Goal: Book appointment/travel/reservation

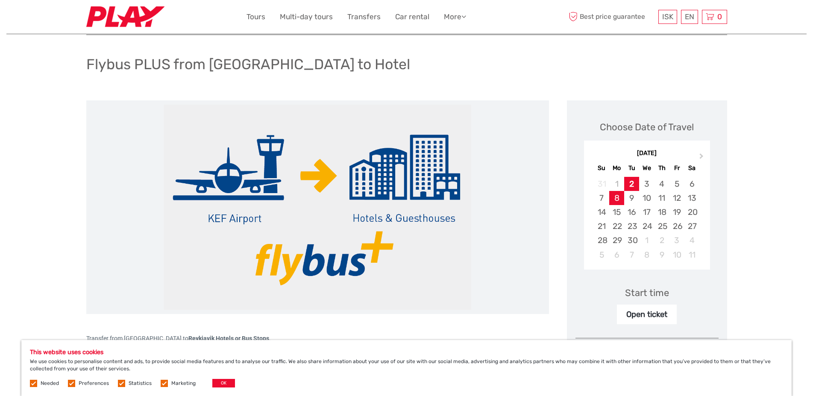
click at [616, 199] on div "8" at bounding box center [616, 198] width 15 height 14
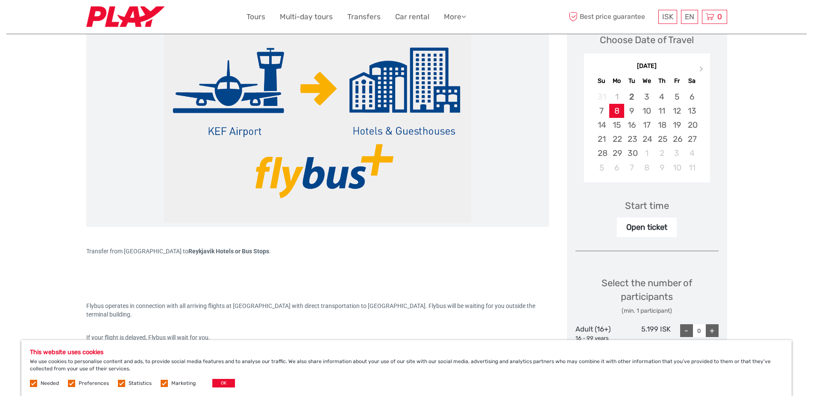
scroll to position [174, 0]
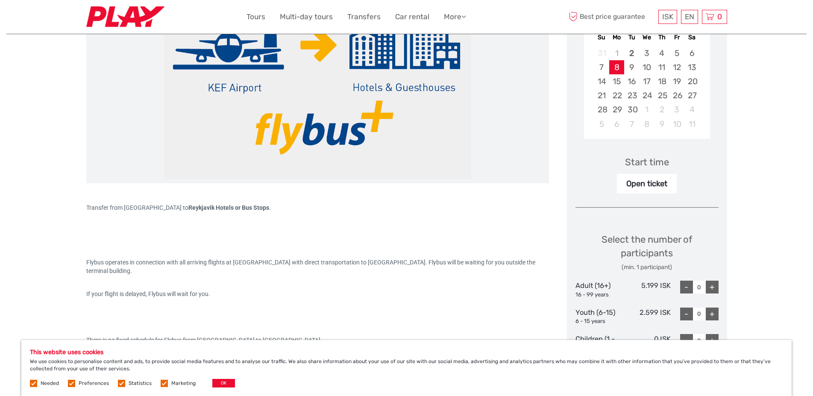
click at [712, 284] on div "+" at bounding box center [711, 287] width 13 height 13
type input "2"
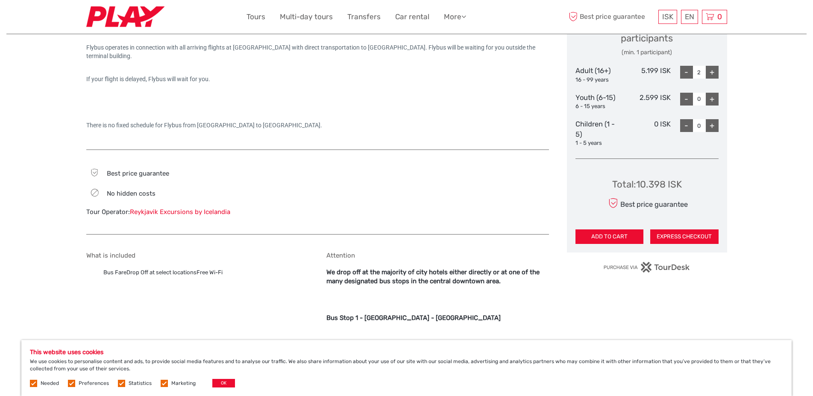
scroll to position [392, 0]
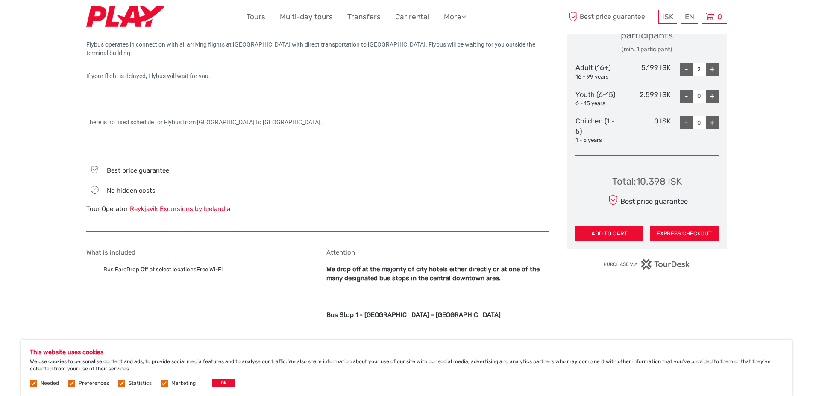
drag, startPoint x: 636, startPoint y: 181, endPoint x: 680, endPoint y: 181, distance: 43.6
click at [685, 181] on div "Total : 10.398 ISK Best price guarantee ADD TO CART EXPRESS CHECKOUT" at bounding box center [646, 202] width 143 height 78
click at [658, 181] on div "Total : 10.398 ISK" at bounding box center [647, 181] width 70 height 13
drag, startPoint x: 638, startPoint y: 176, endPoint x: 667, endPoint y: 178, distance: 29.1
click at [667, 178] on div "Total : 10.398 ISK" at bounding box center [647, 181] width 70 height 13
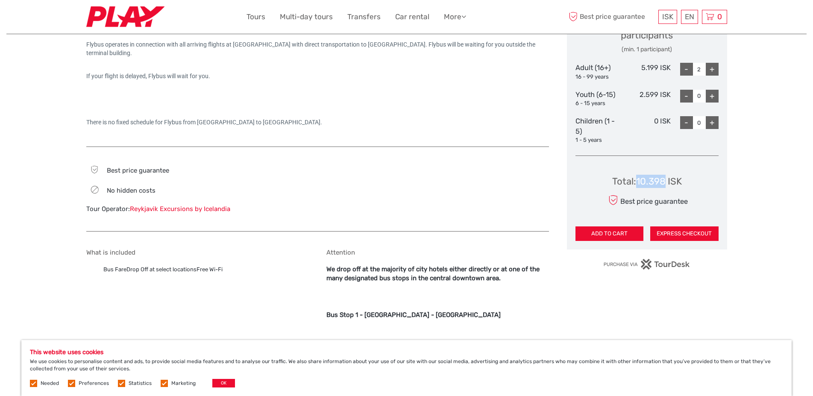
copy div "10.398"
